Goal: Find specific page/section: Find specific page/section

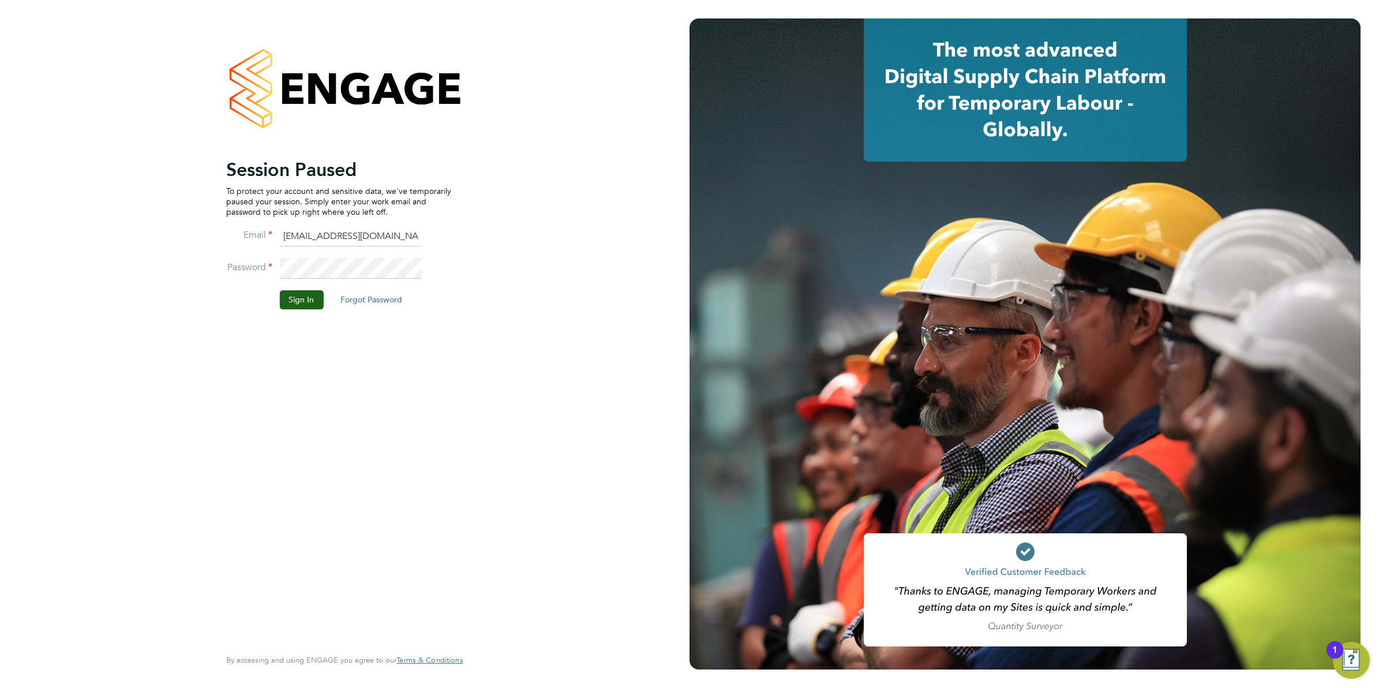
drag, startPoint x: 283, startPoint y: 283, endPoint x: 291, endPoint y: 291, distance: 11.8
click at [286, 283] on li "Password" at bounding box center [338, 274] width 225 height 32
click at [292, 291] on button "Sign In" at bounding box center [301, 299] width 44 height 18
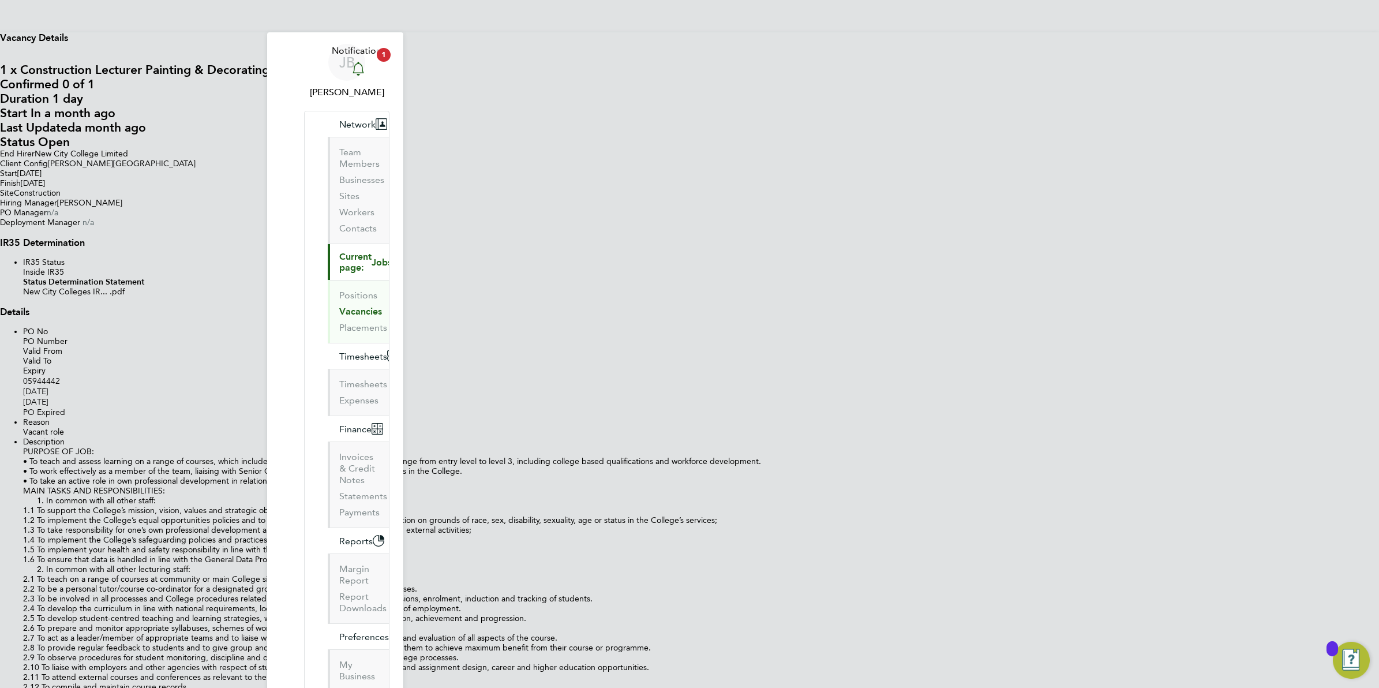
click at [365, 62] on icon "Main navigation" at bounding box center [358, 69] width 14 height 14
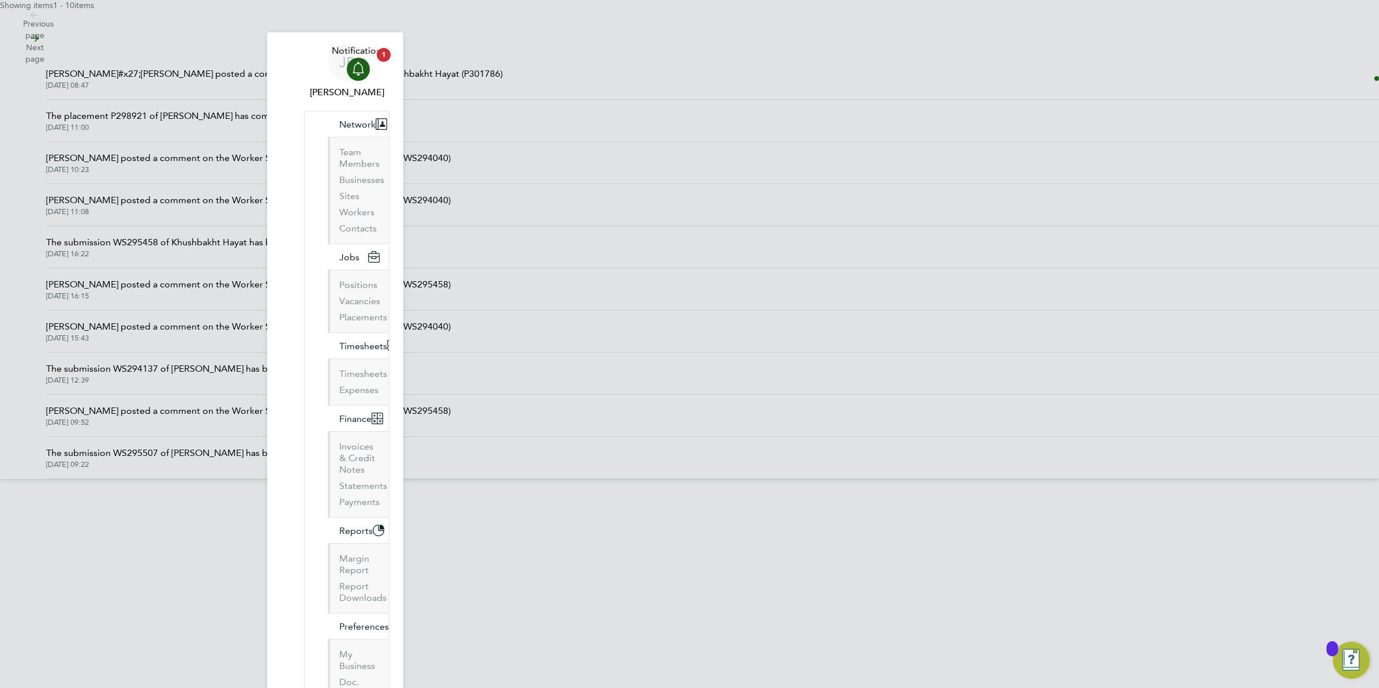
drag, startPoint x: 381, startPoint y: 63, endPoint x: 380, endPoint y: 58, distance: 6.0
click at [370, 63] on div "Main navigation" at bounding box center [358, 69] width 23 height 23
